Goal: Information Seeking & Learning: Learn about a topic

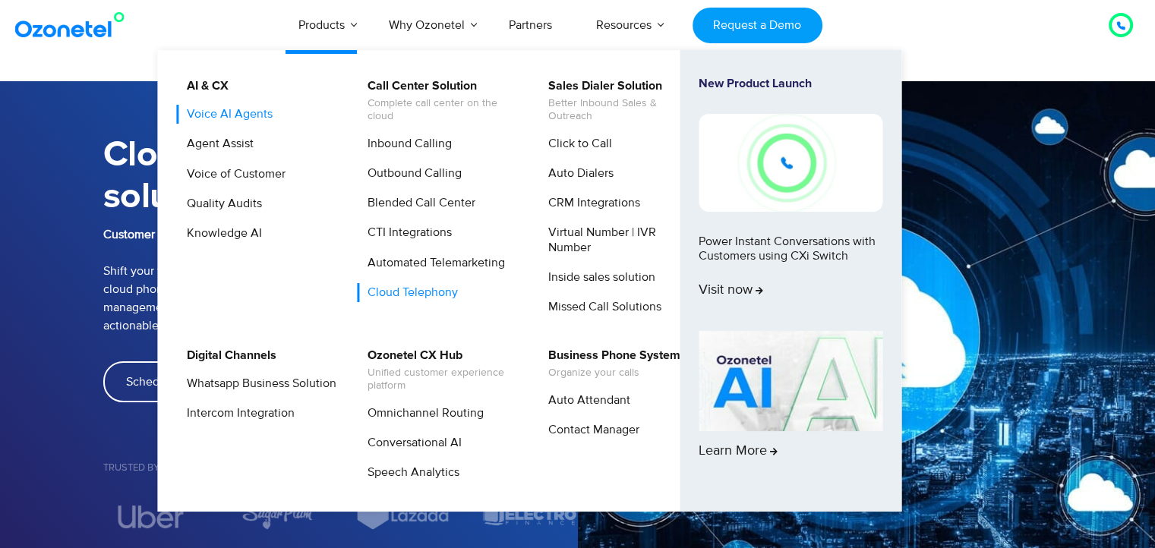
click at [230, 115] on link "Voice AI Agents" at bounding box center [226, 114] width 98 height 19
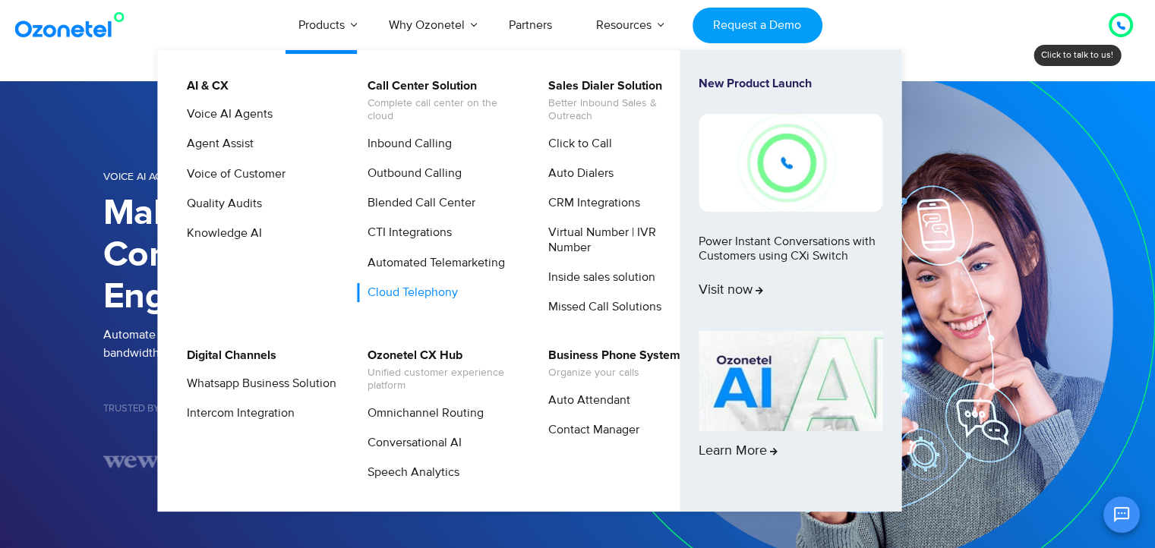
click at [425, 287] on link "Cloud Telephony" at bounding box center [409, 292] width 102 height 19
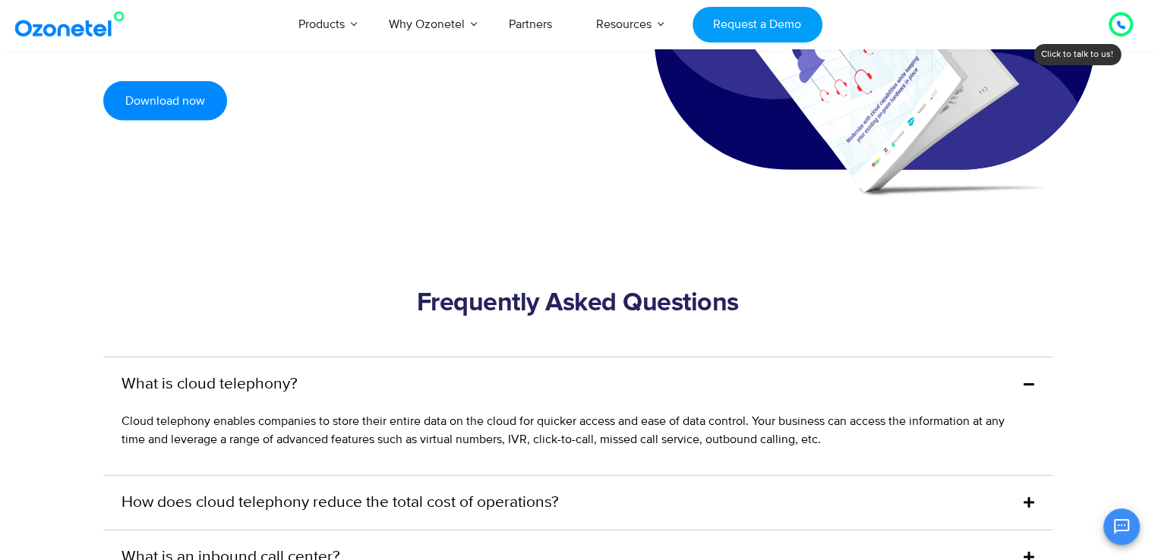
scroll to position [4024, 0]
